Goal: Information Seeking & Learning: Check status

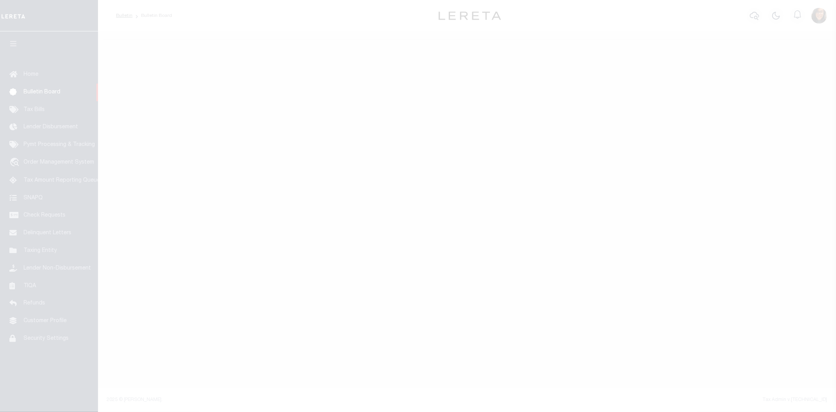
select select "50"
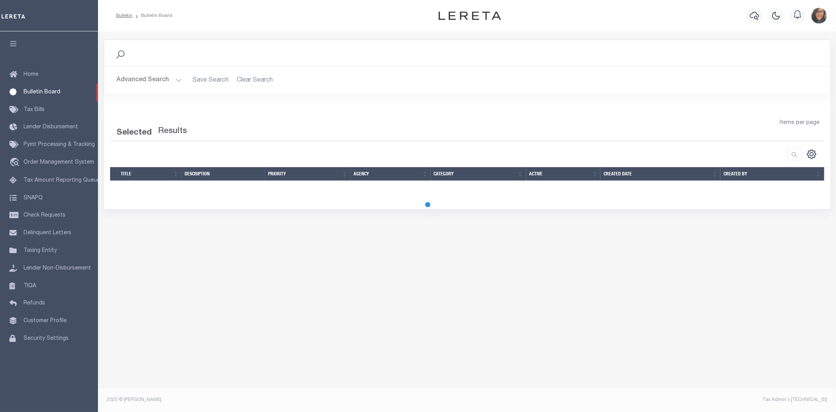
select select "50"
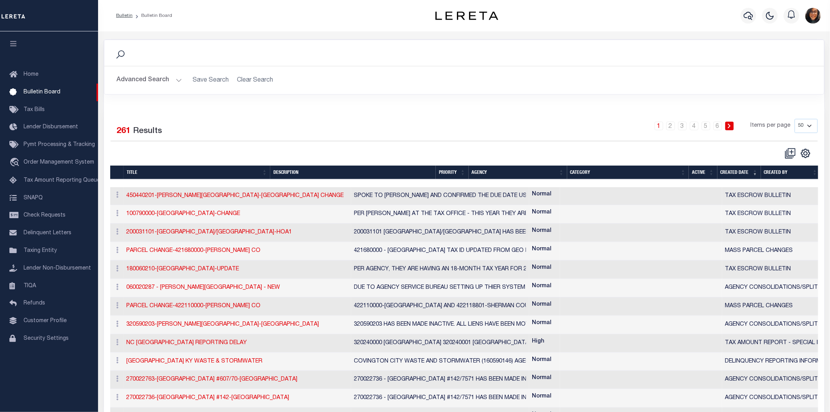
click at [176, 77] on button "Advanced Search" at bounding box center [149, 80] width 65 height 15
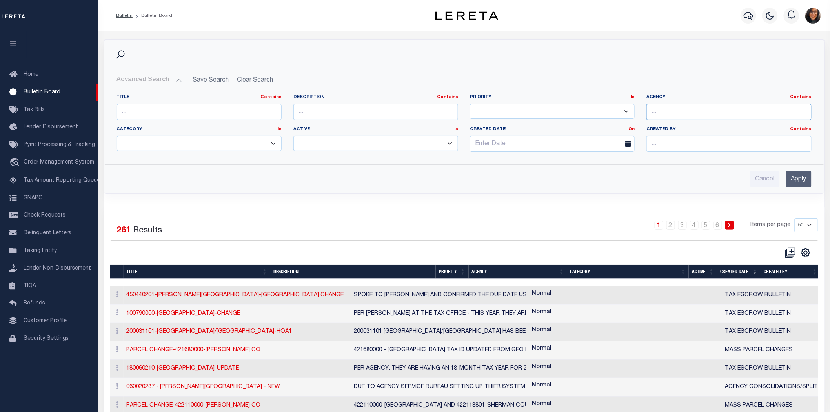
click at [699, 108] on input "text" at bounding box center [728, 112] width 165 height 16
click at [584, 108] on select "High Normal" at bounding box center [552, 111] width 165 height 15
click at [441, 107] on input "text" at bounding box center [375, 112] width 165 height 16
click at [236, 107] on input "text" at bounding box center [199, 112] width 165 height 16
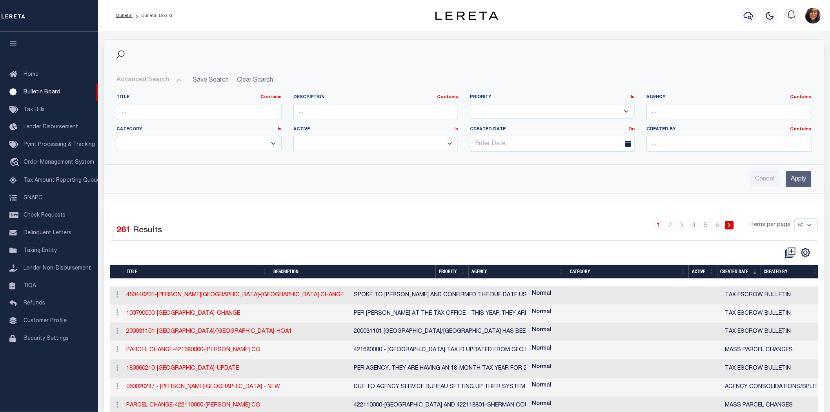
click at [593, 192] on div "Search Advanced Search Save Search Clear Search Is Is" at bounding box center [464, 123] width 732 height 166
click at [204, 108] on input "text" at bounding box center [199, 112] width 165 height 16
click at [271, 95] on link "Contains" at bounding box center [270, 97] width 21 height 4
click at [204, 108] on input "text" at bounding box center [199, 112] width 165 height 16
click at [310, 193] on div "Search Advanced Search Save Search Clear Search Is Is" at bounding box center [464, 123] width 732 height 166
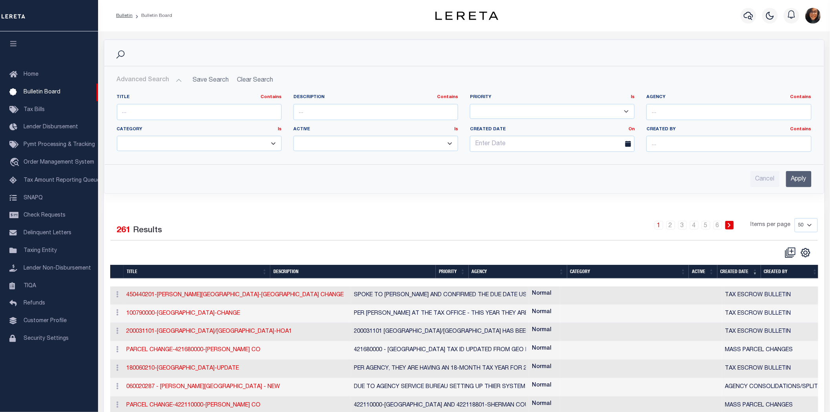
click at [220, 226] on div "Selected 261 Results 1 2 3 4 5 6 Items per page 10 25 50 100" at bounding box center [463, 238] width 719 height 40
click at [56, 73] on link "Home" at bounding box center [49, 75] width 98 height 18
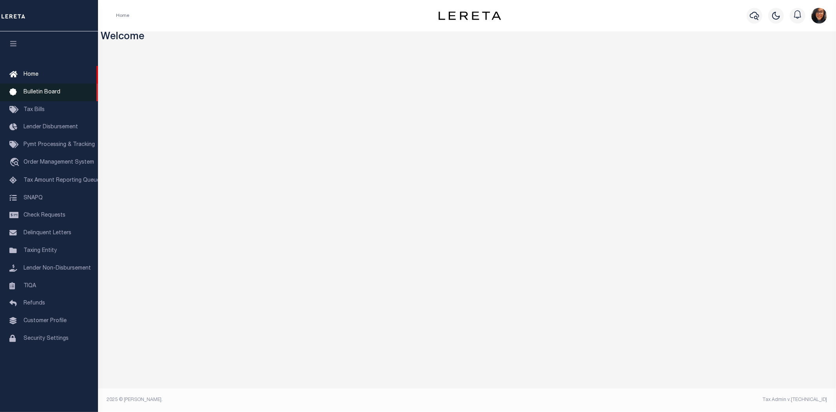
click at [52, 91] on span "Bulletin Board" at bounding box center [42, 91] width 37 height 5
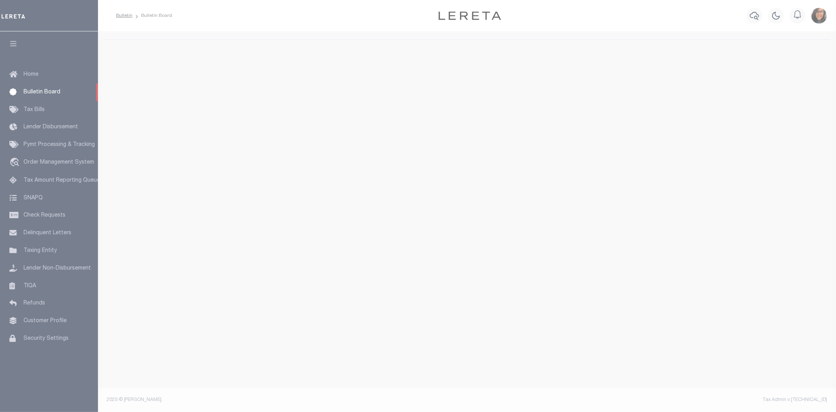
select select "50"
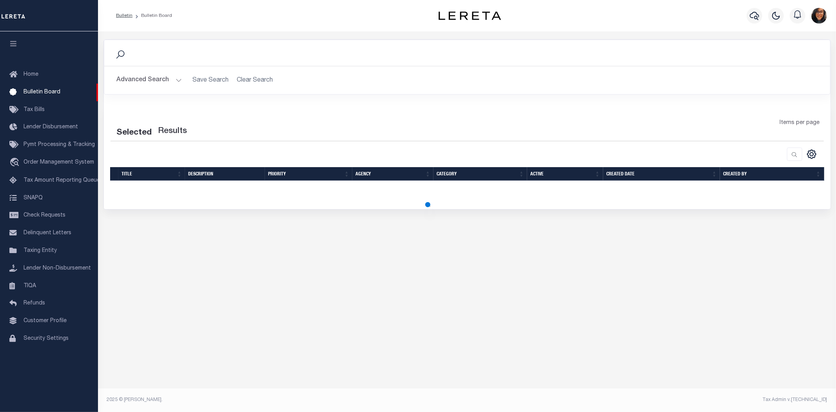
select select "50"
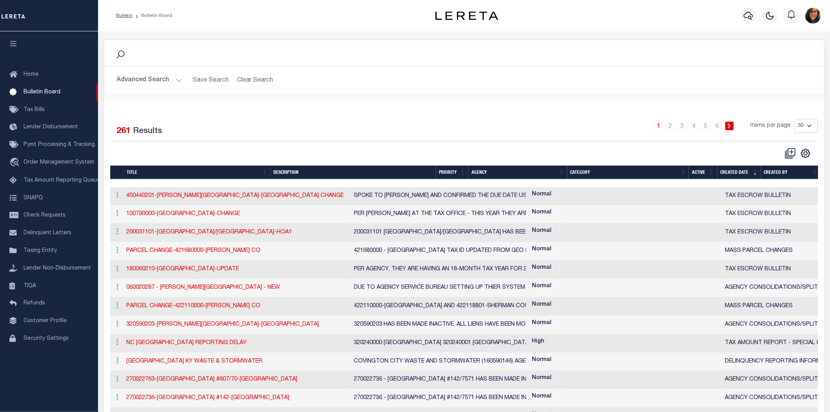
click at [174, 76] on button "Advanced Search" at bounding box center [149, 80] width 65 height 15
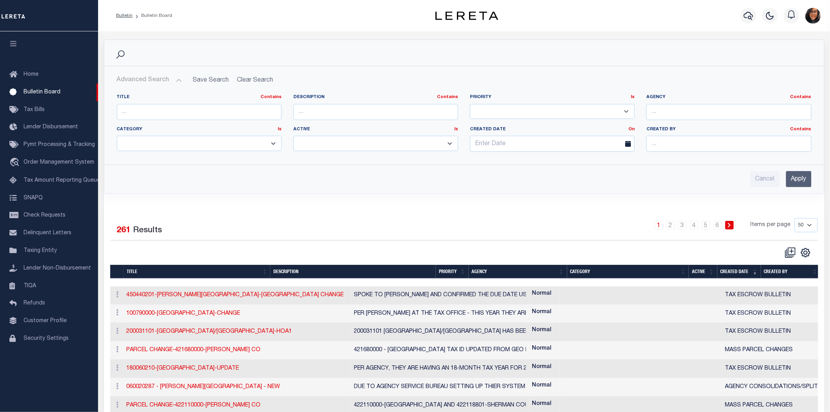
click at [311, 136] on select "YES NO" at bounding box center [375, 143] width 165 height 15
click at [451, 171] on div "Cancel Apply" at bounding box center [464, 179] width 694 height 16
click at [480, 228] on div "Selected 261 Results 1 2 3 4 5 6 Items per page 10 25 50 100" at bounding box center [463, 238] width 719 height 40
click at [445, 188] on div "Search Advanced Search Save Search Clear Search Is Is" at bounding box center [464, 123] width 732 height 166
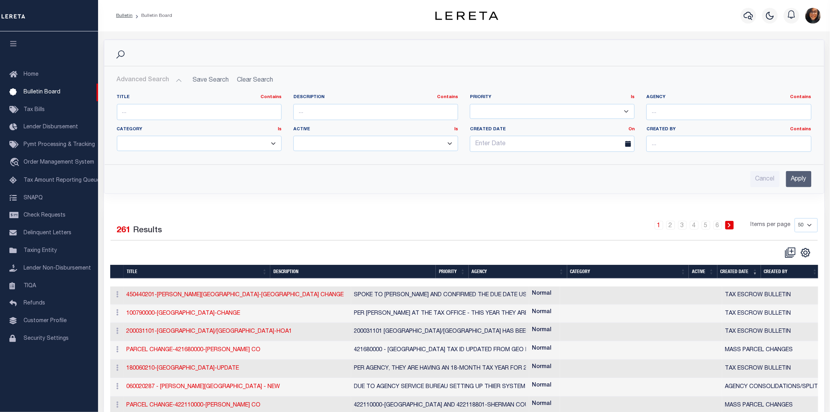
click at [52, 109] on link "Tax Bills" at bounding box center [49, 110] width 98 height 18
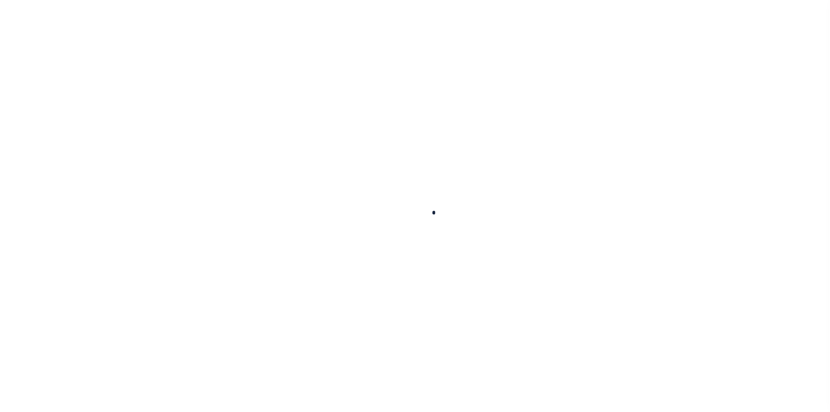
select select
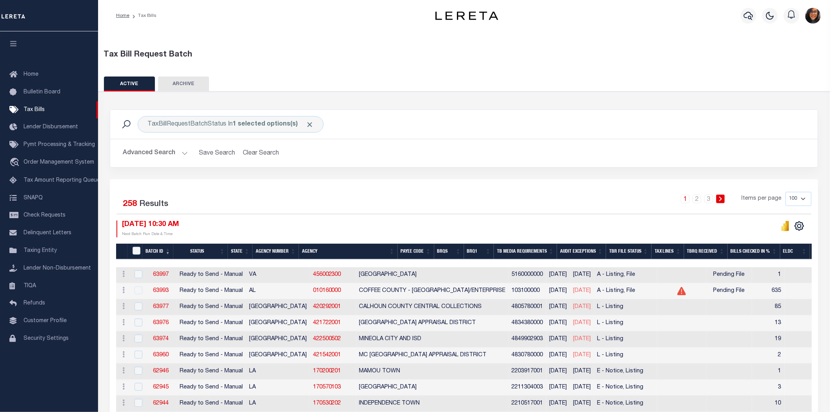
click at [175, 145] on button "Advanced Search" at bounding box center [155, 152] width 65 height 15
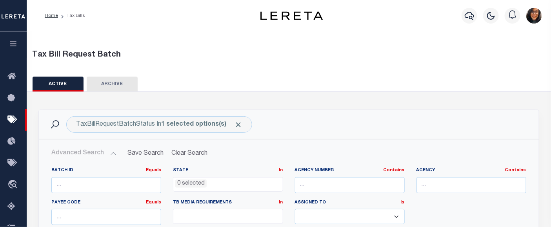
click at [359, 28] on div "Profile Sign out" at bounding box center [439, 15] width 211 height 27
click at [361, 28] on div "Profile Sign out" at bounding box center [439, 15] width 211 height 27
